Goal: Information Seeking & Learning: Learn about a topic

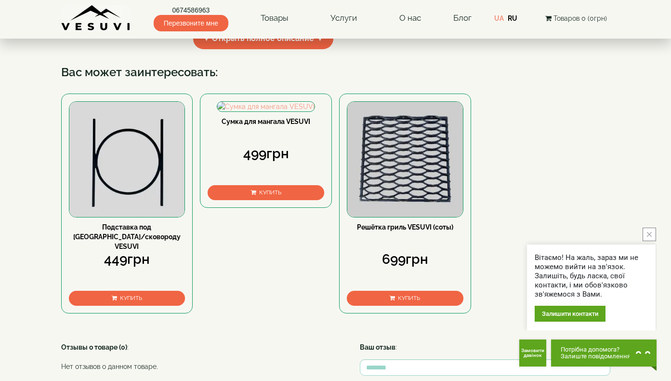
scroll to position [315, 0]
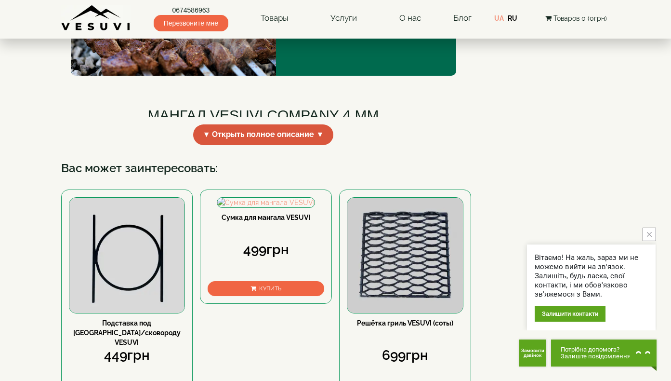
click at [300, 145] on span "▼ Открыть полное описание ▼" at bounding box center [263, 134] width 141 height 21
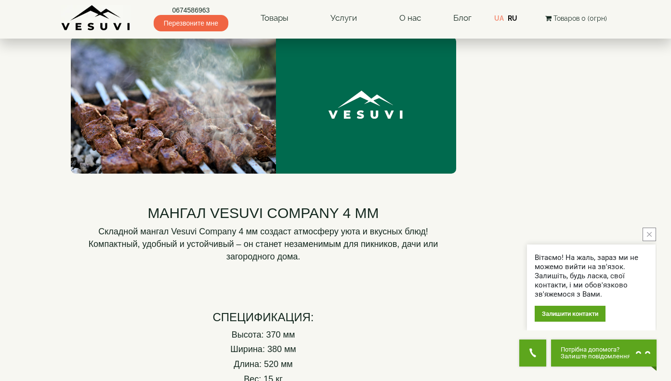
scroll to position [0, 0]
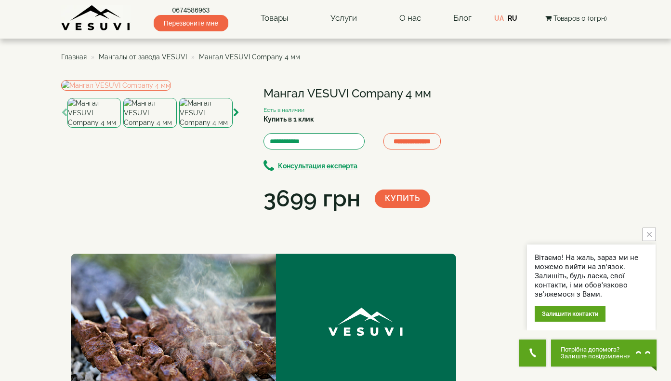
click at [162, 54] on span "Мангалы от завода VESUVI" at bounding box center [143, 57] width 88 height 8
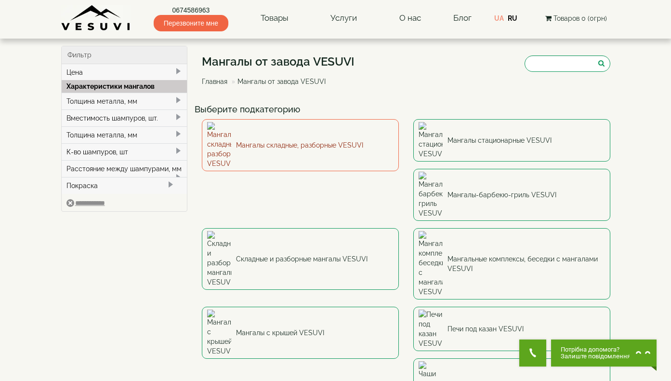
click at [278, 140] on link "Мангалы складные, разборные VESUVI" at bounding box center [300, 145] width 197 height 52
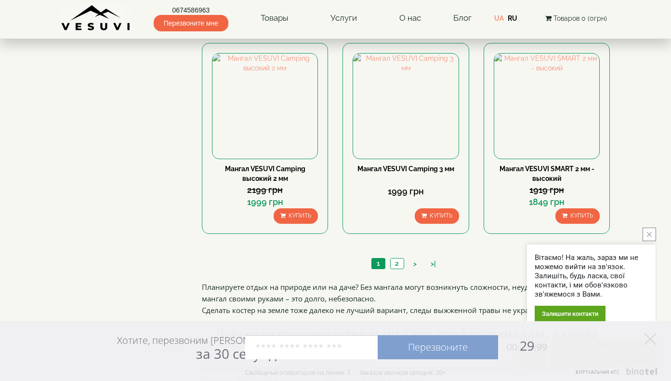
scroll to position [909, 0]
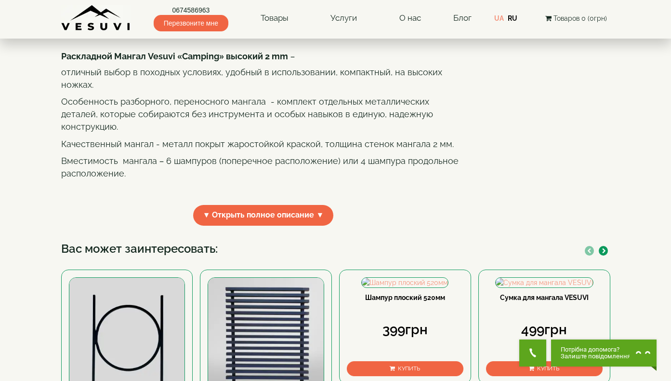
scroll to position [266, 0]
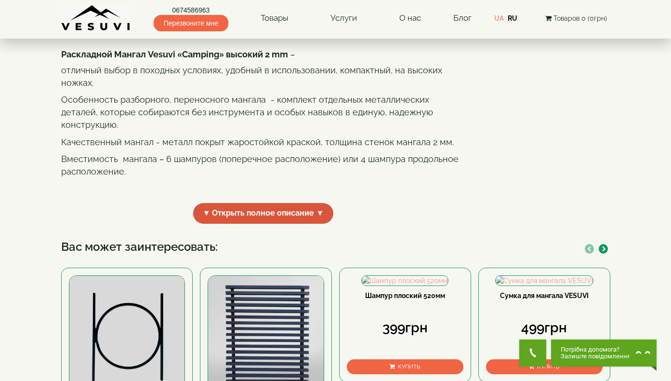
click at [281, 224] on span "▼ Открыть полное описание ▼" at bounding box center [263, 213] width 141 height 21
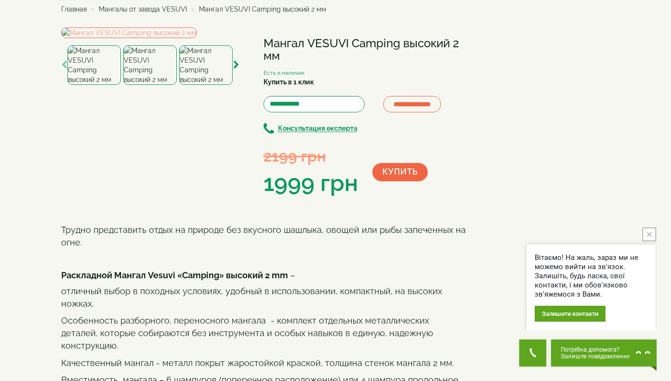
scroll to position [0, 0]
